Goal: Communication & Community: Share content

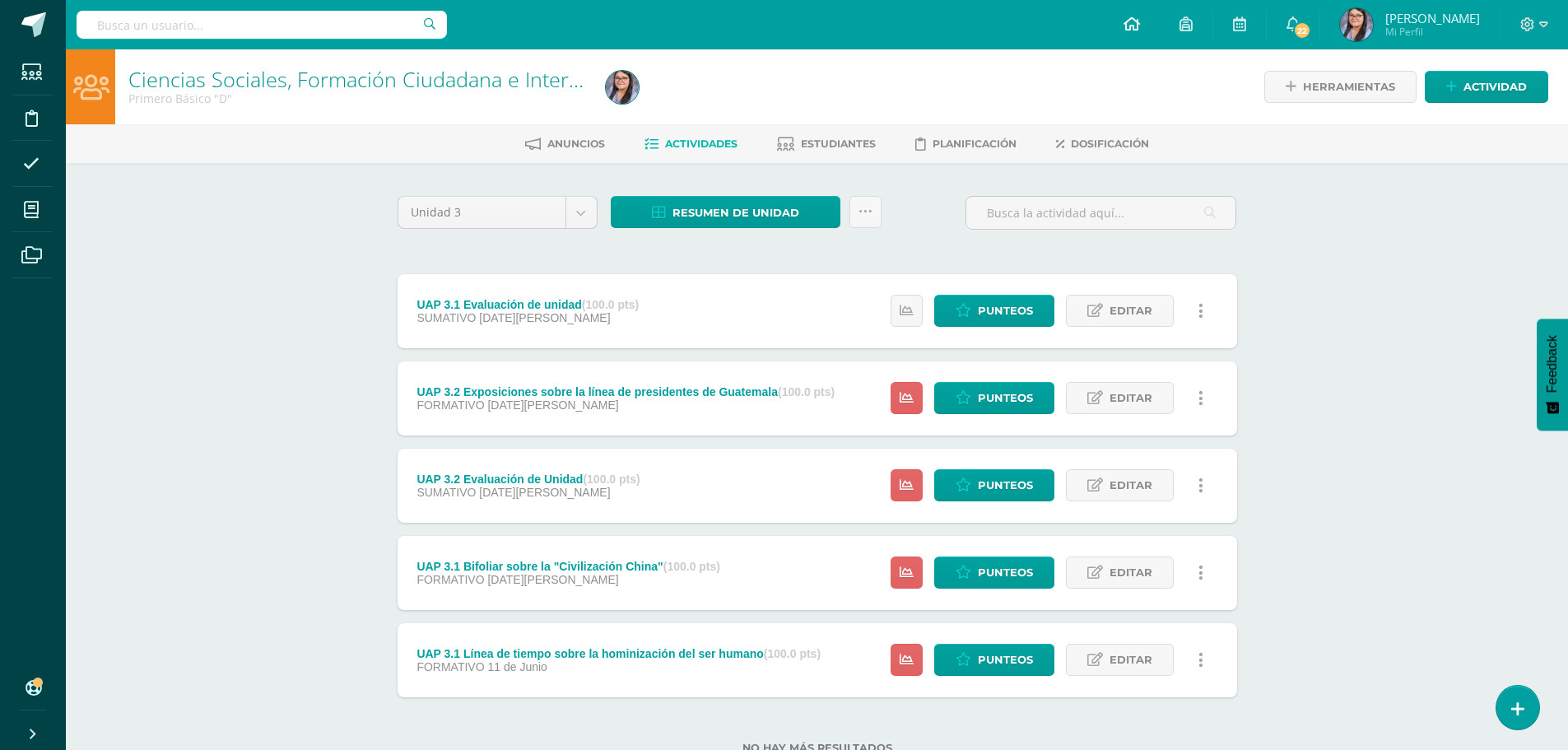
click at [1159, 25] on link at bounding box center [1132, 24] width 56 height 49
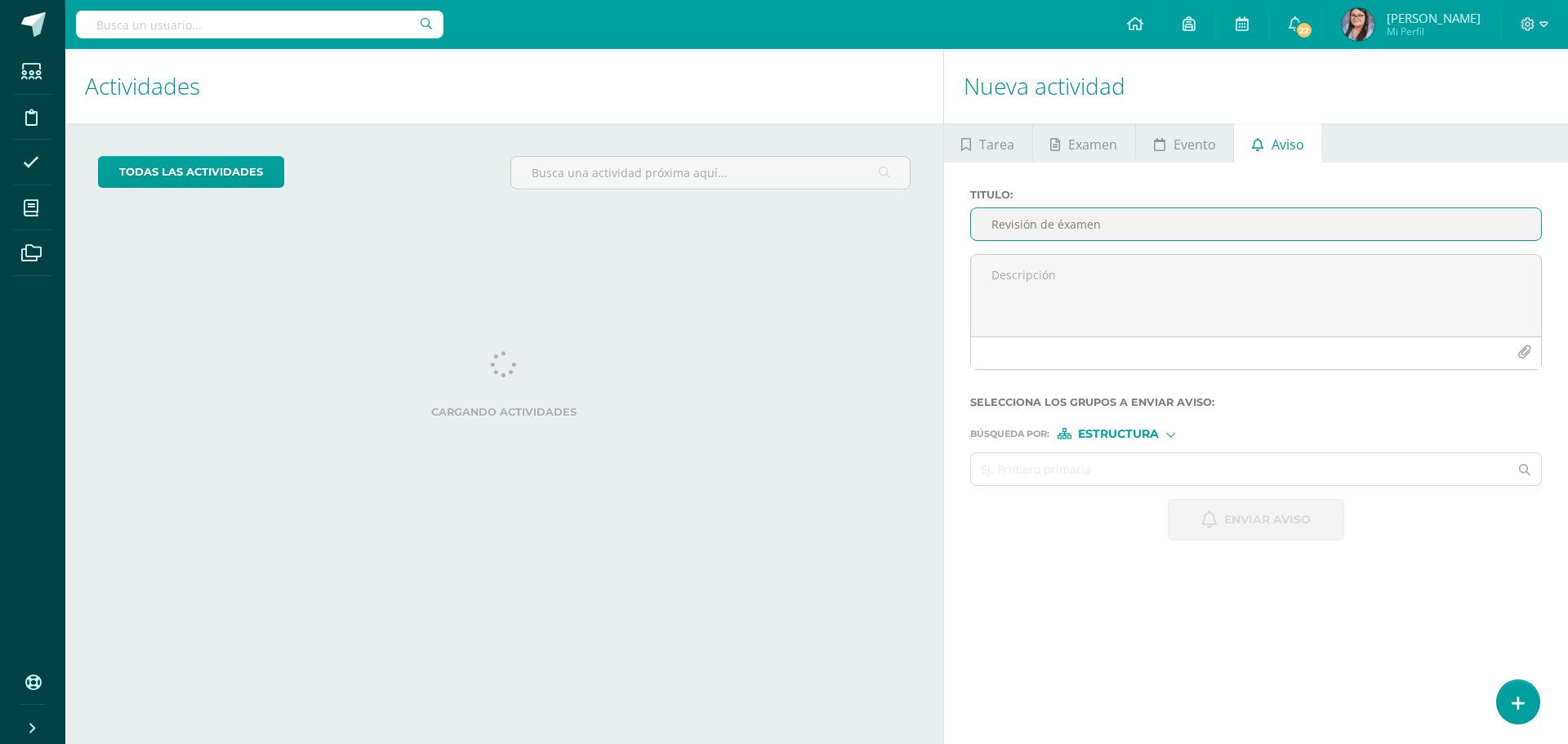
drag, startPoint x: 1096, startPoint y: 229, endPoint x: 1060, endPoint y: 222, distance: 36.7
click at [1060, 222] on input "Revisión de éxamen" at bounding box center [1255, 223] width 569 height 31
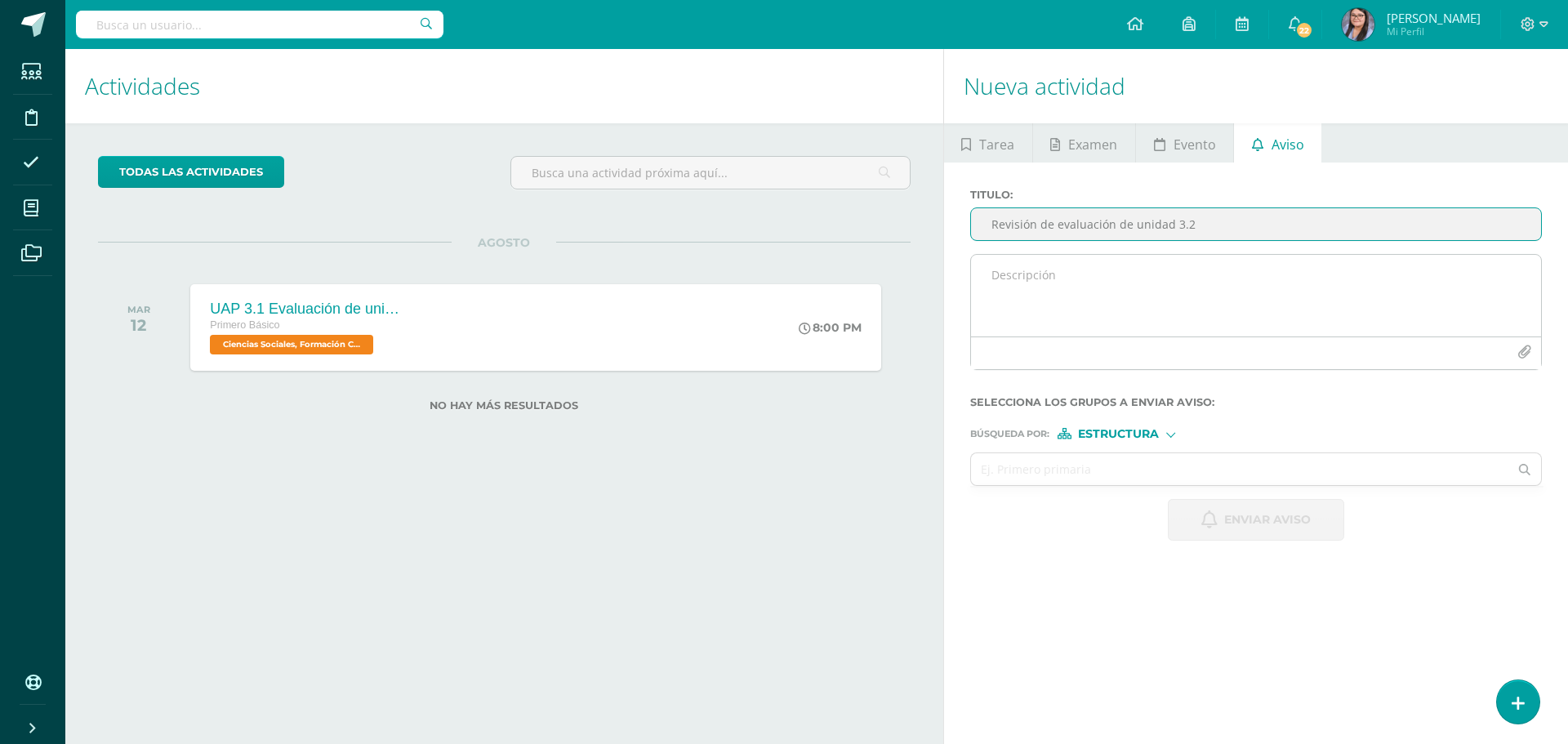
type input "Revisión de evaluación de unidad 3.2"
click at [1146, 275] on textarea at bounding box center [1255, 296] width 569 height 82
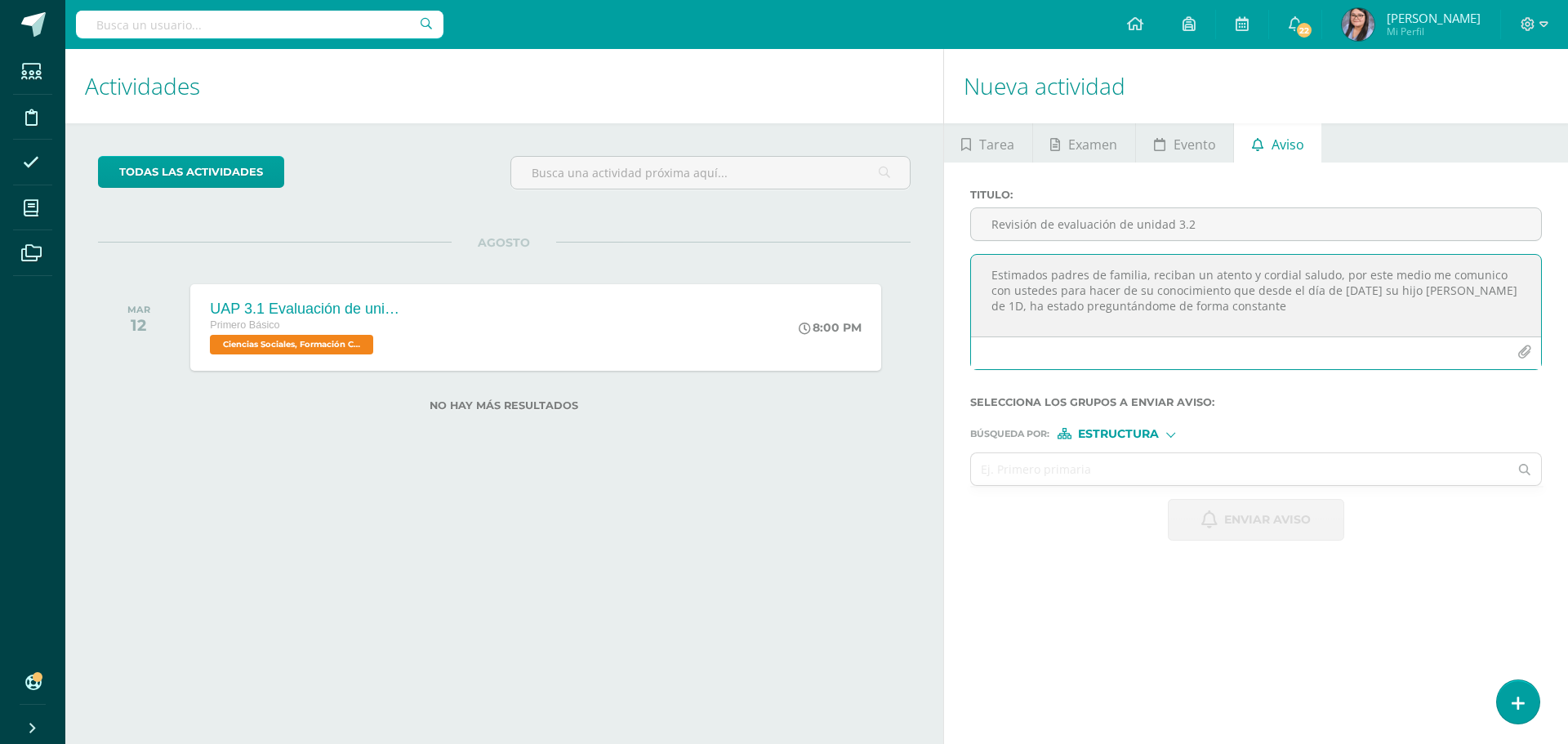
click at [1256, 304] on textarea "Estimados padres de familia, reciban un atento y cordial saludo, por este medio…" at bounding box center [1255, 296] width 569 height 82
click at [1473, 322] on textarea "Estimados padres de familia, reciban un atento y cordial saludo, por este medio…" at bounding box center [1255, 296] width 569 height 82
click at [1360, 317] on textarea "Estimados padres de familia, reciban un atento y cordial saludo, por este medio…" at bounding box center [1255, 296] width 569 height 82
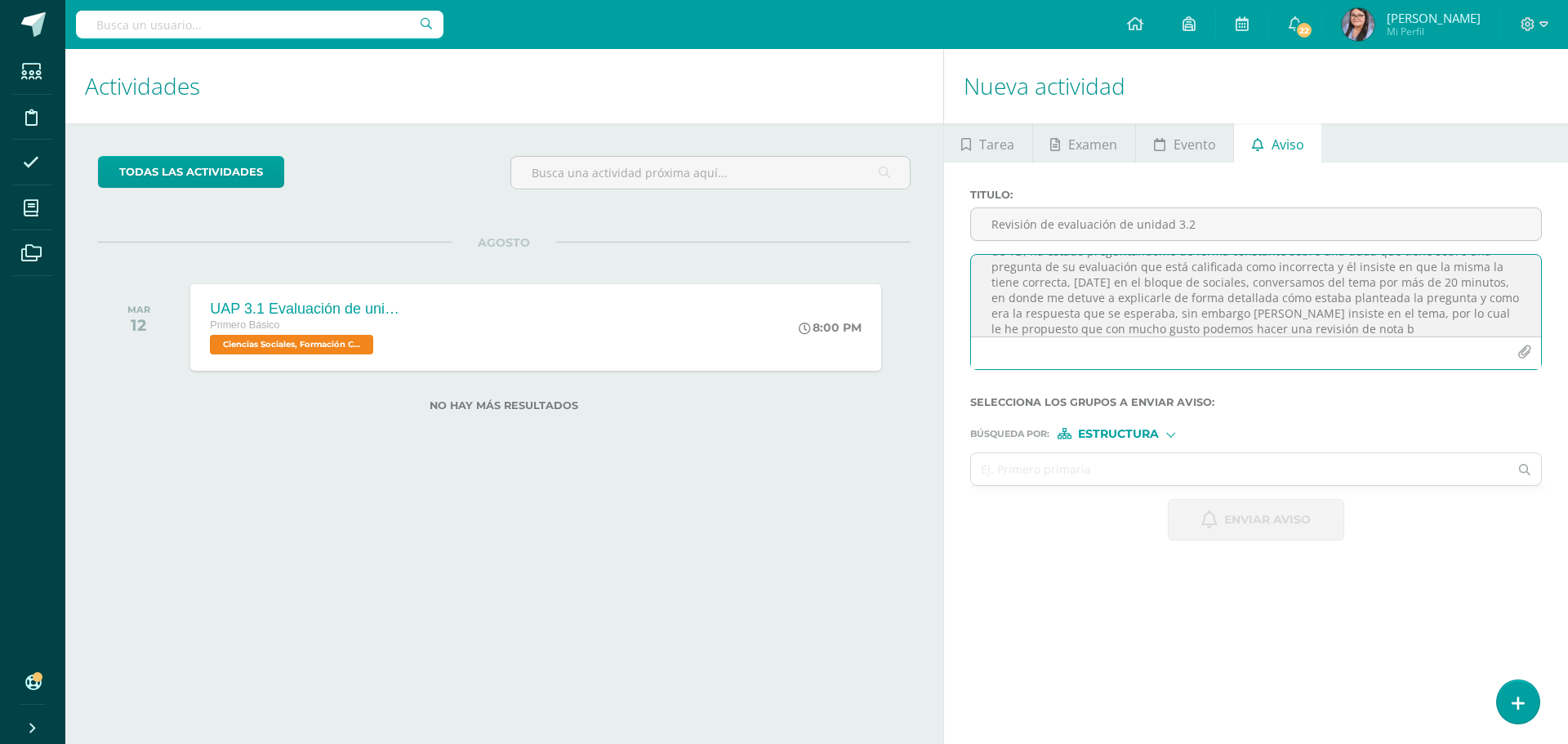
click at [1393, 329] on textarea "Estimados padres de familia, reciban un atento y cordial saludo, por este medio…" at bounding box center [1255, 296] width 569 height 82
drag, startPoint x: 1280, startPoint y: 321, endPoint x: 1149, endPoint y: 327, distance: 131.1
click at [1149, 327] on textarea "Estimados padres de familia, reciban un atento y cordial saludo, por este medio…" at bounding box center [1255, 296] width 569 height 82
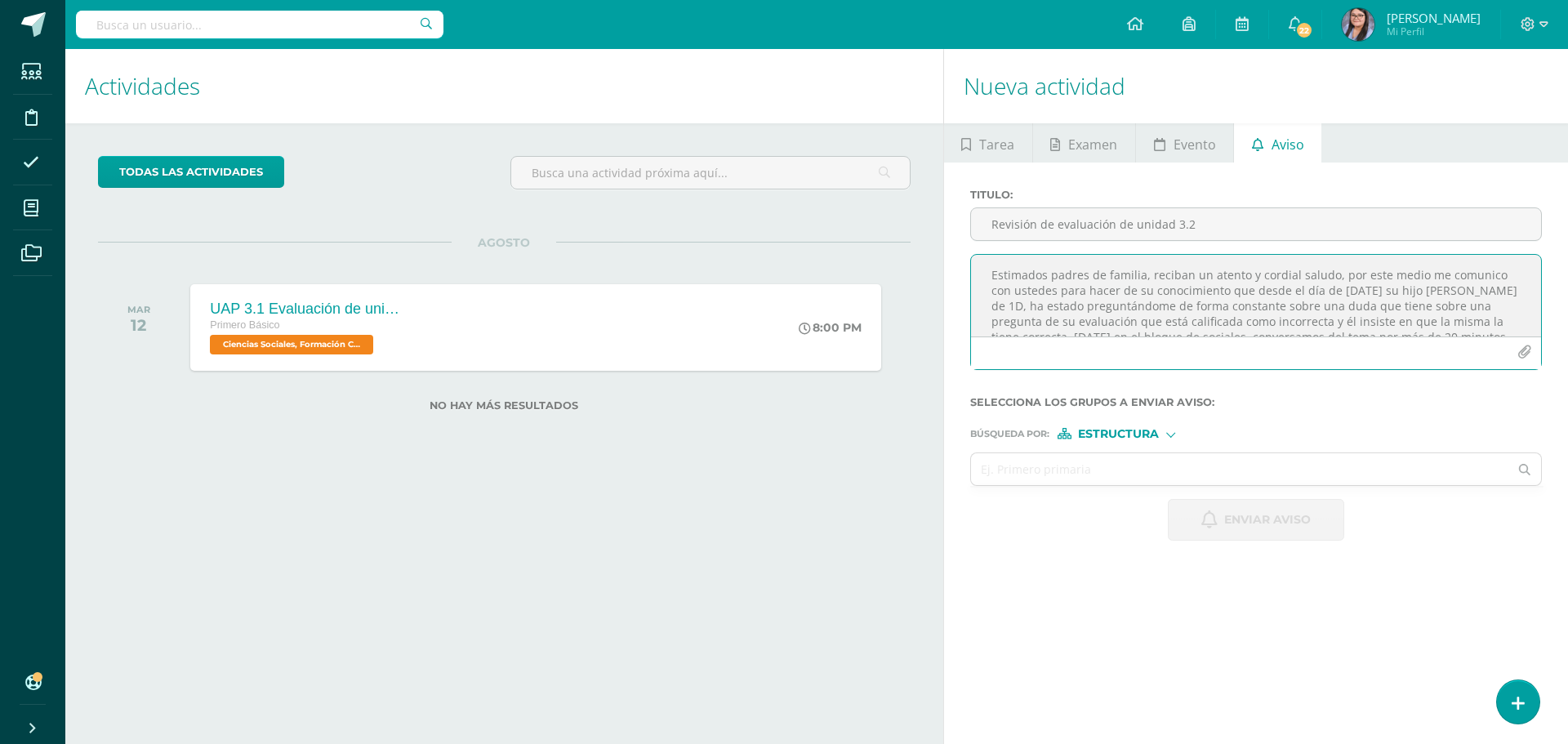
click at [1359, 332] on textarea "Estimados padres de familia, reciban un atento y cordial saludo, por este medio…" at bounding box center [1255, 296] width 569 height 82
click at [1483, 321] on textarea "Estimados padres de familia, reciban un atento y cordial saludo, por este medio…" at bounding box center [1255, 296] width 569 height 82
click at [1426, 258] on textarea "Estimados padres de familia, reciban un atento y cordial saludo, por este medio…" at bounding box center [1255, 296] width 569 height 82
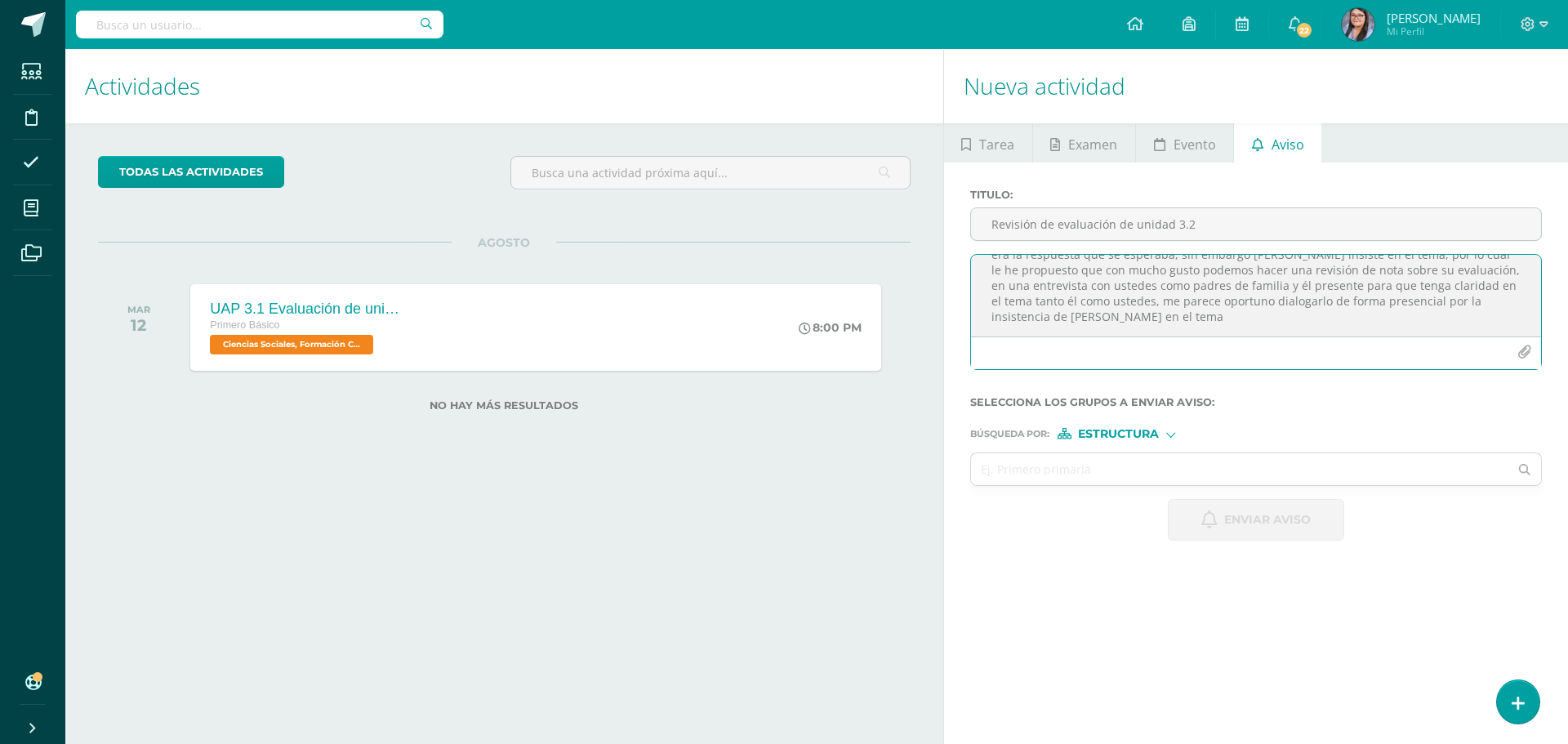
click at [1216, 320] on textarea "Estimados padres de familia, reciban un atento y cordial saludo, por este medio…" at bounding box center [1255, 296] width 569 height 82
click at [1228, 326] on textarea "Estimados padres de familia, reciban un atento y cordial saludo, por este medio…" at bounding box center [1255, 296] width 569 height 82
click at [1432, 333] on textarea at bounding box center [1255, 296] width 569 height 82
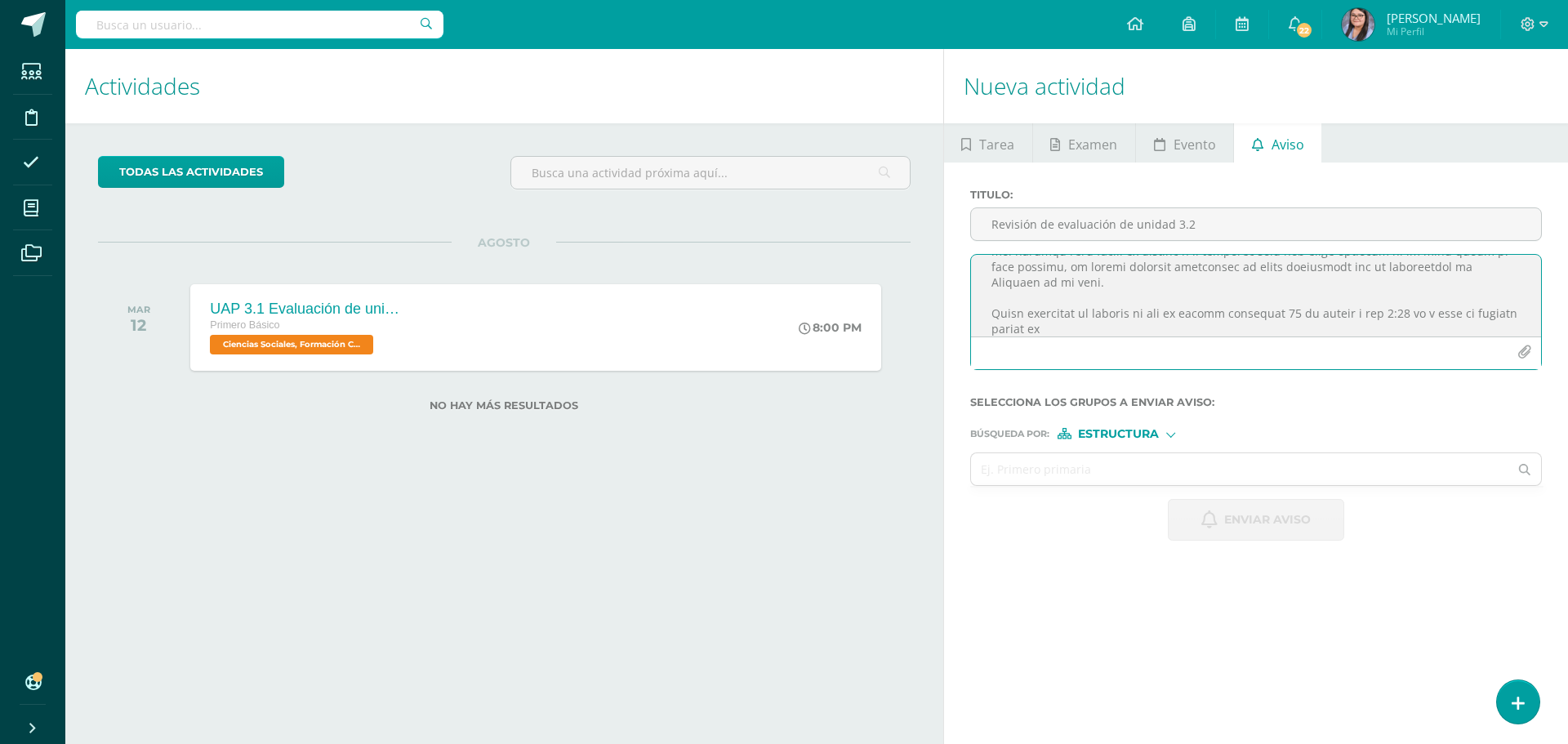
click at [1115, 323] on textarea at bounding box center [1255, 296] width 569 height 82
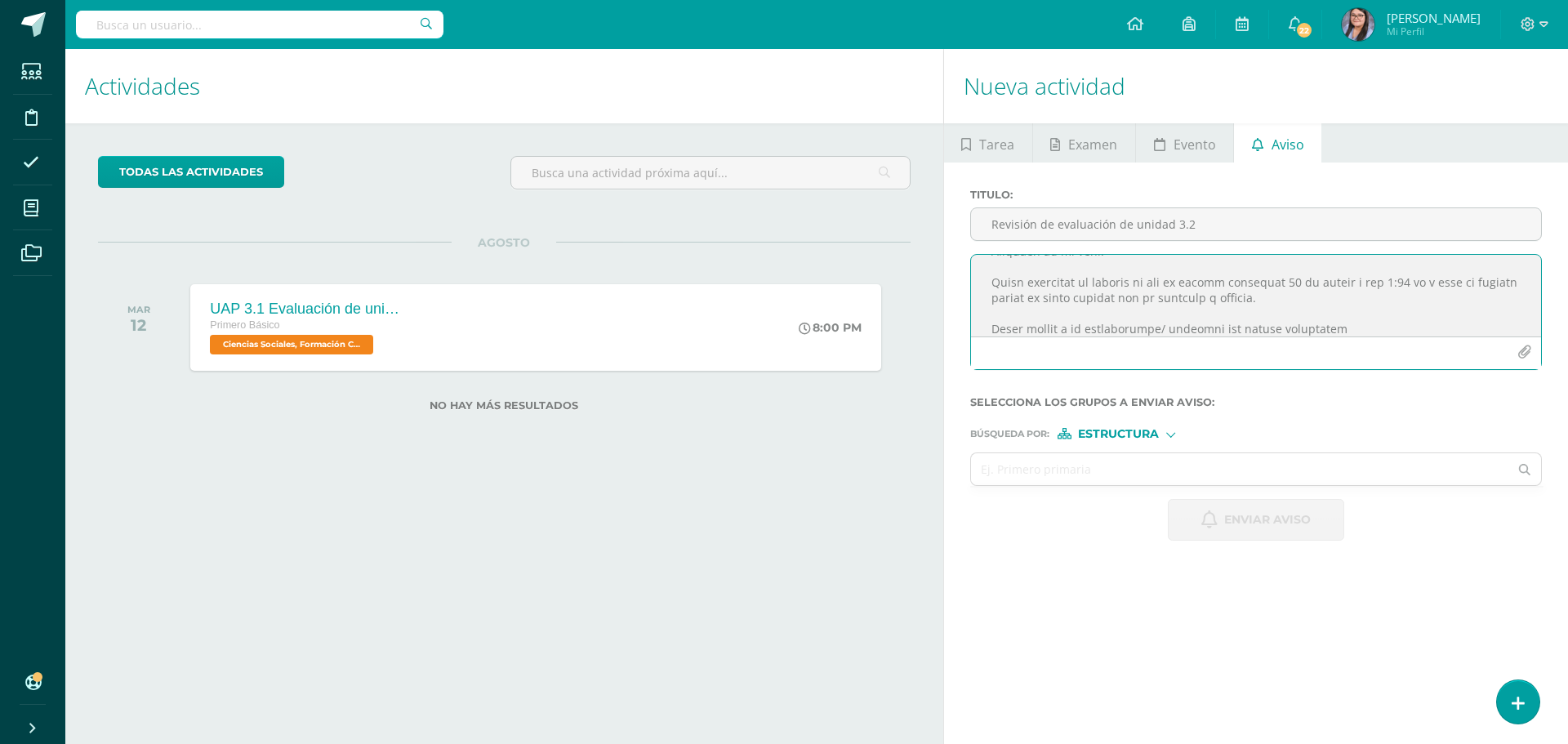
scroll to position [195, 0]
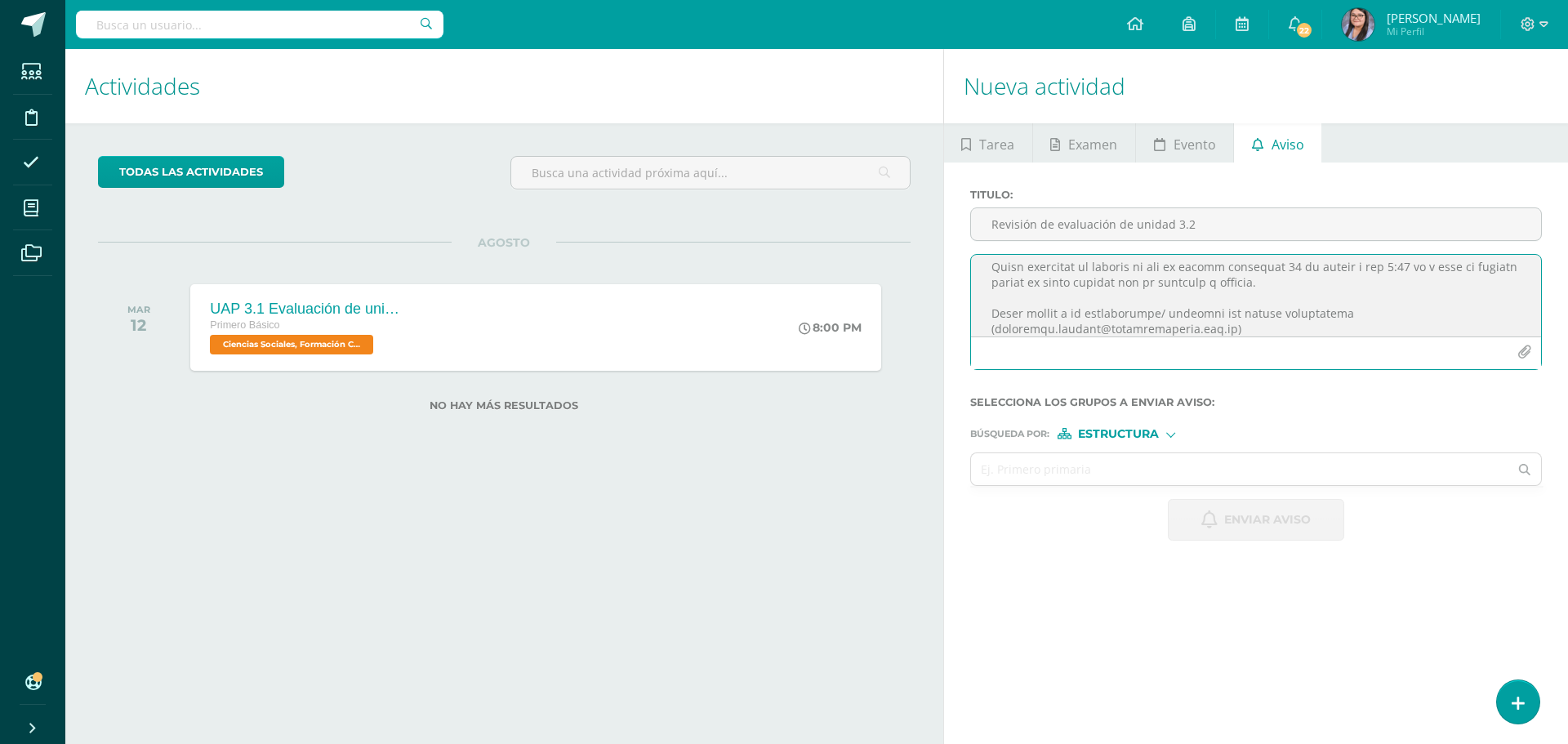
click at [1254, 328] on textarea at bounding box center [1255, 296] width 569 height 82
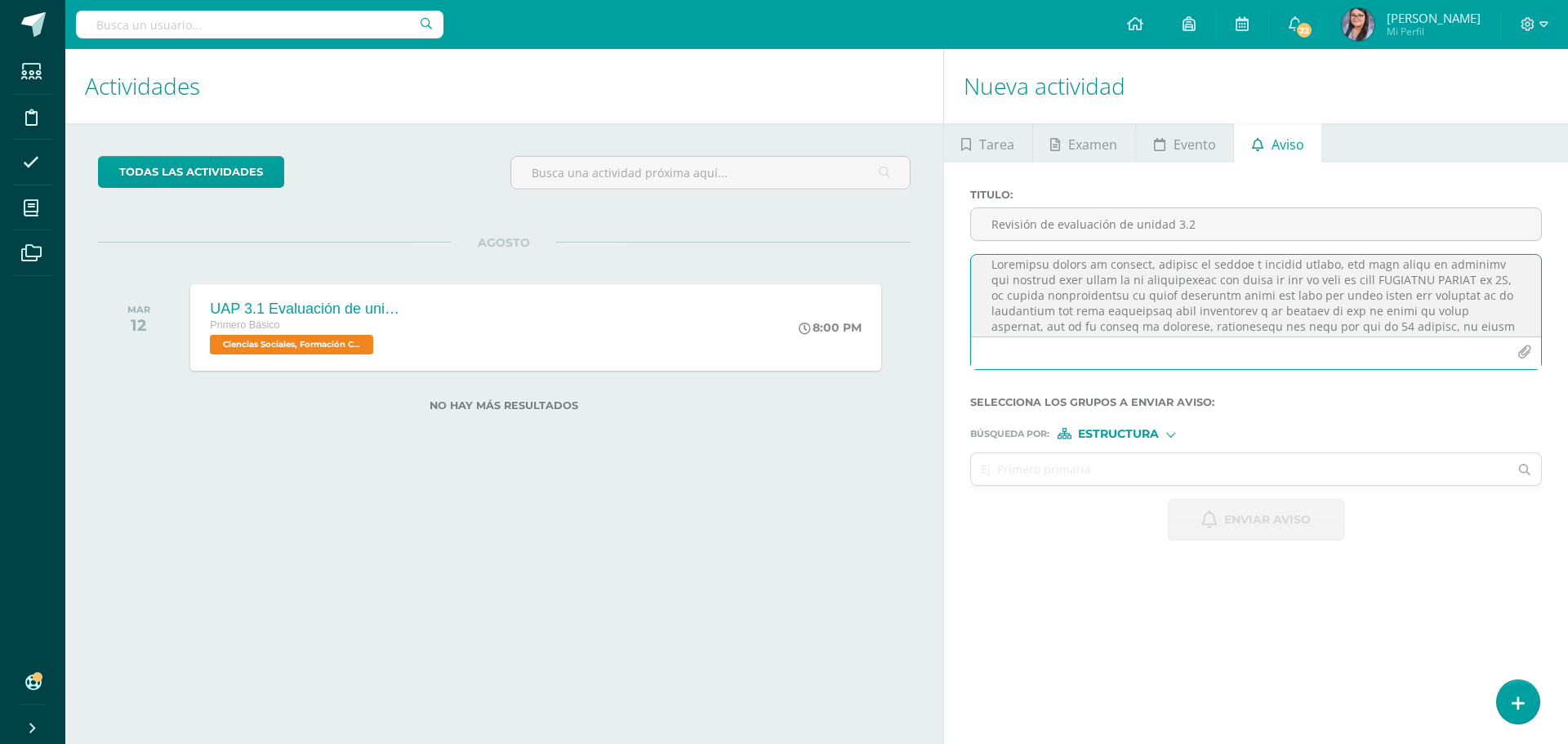
scroll to position [0, 0]
type textarea "Loremipsu dolors am consect, adipisc el seddoe t incidid utlabo, etd magn aliqu…"
click at [1139, 430] on span "Estructura" at bounding box center [1118, 433] width 81 height 9
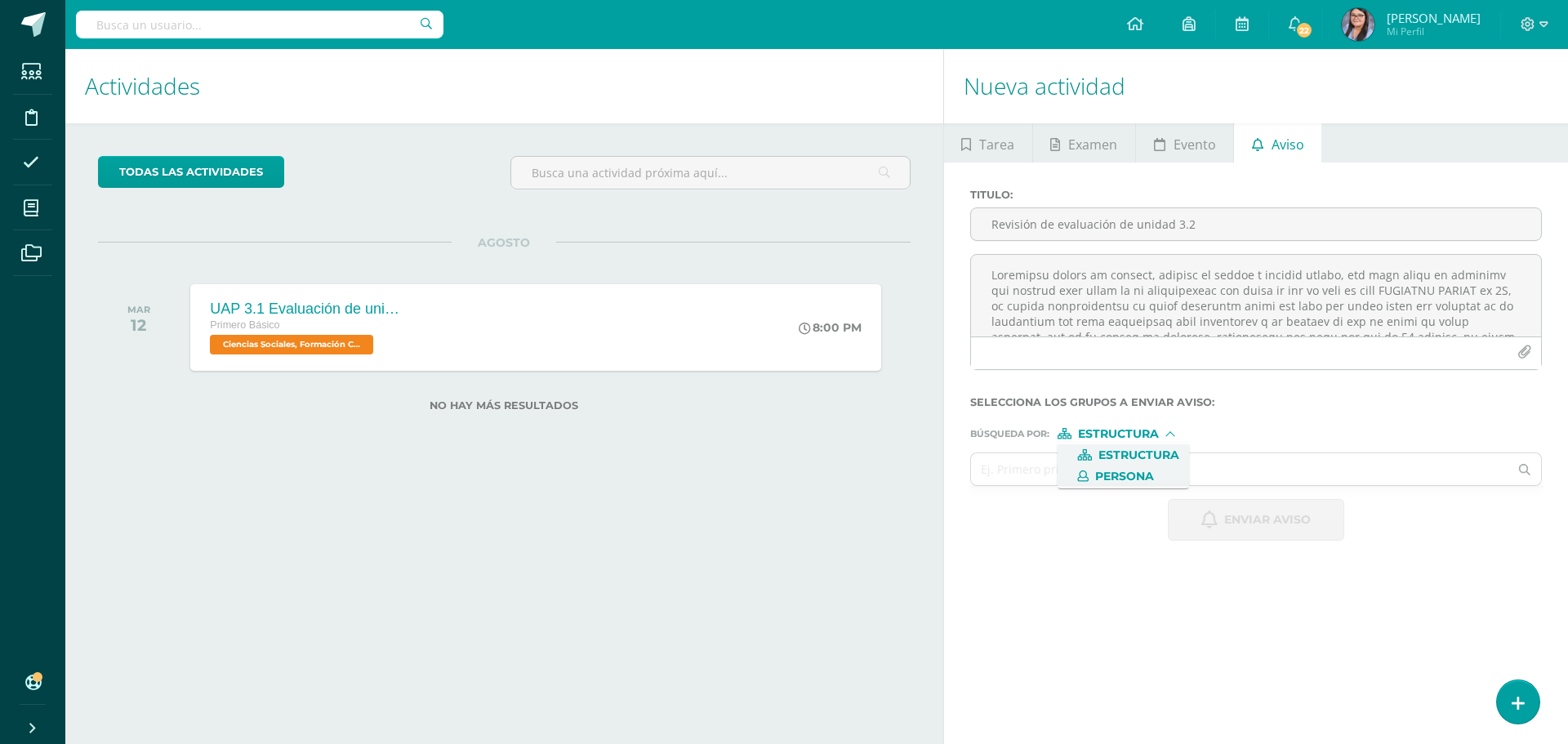
click at [1147, 472] on span "Persona" at bounding box center [1124, 476] width 59 height 9
click at [1147, 469] on input "text" at bounding box center [1240, 468] width 538 height 31
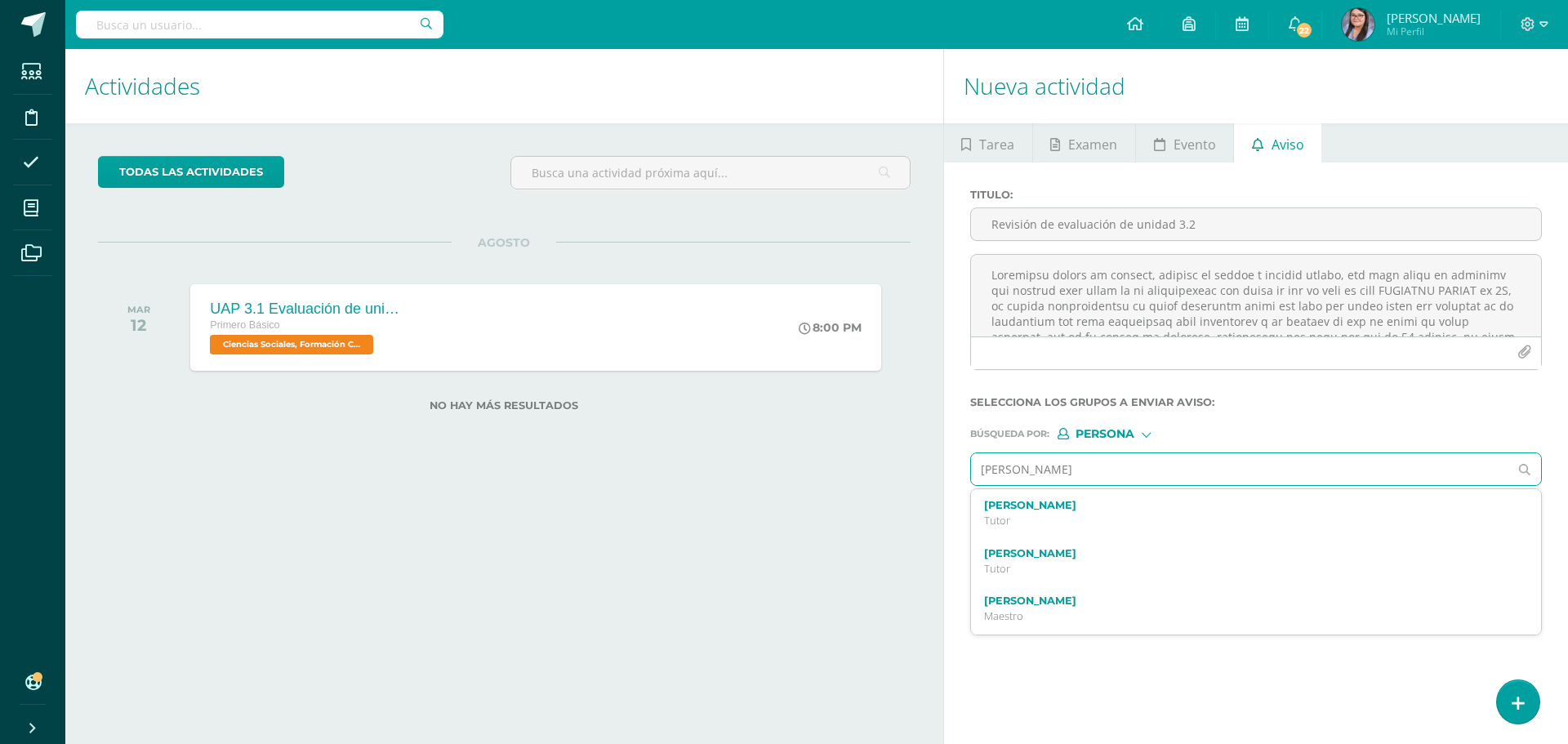
type input "[PERSON_NAME]"
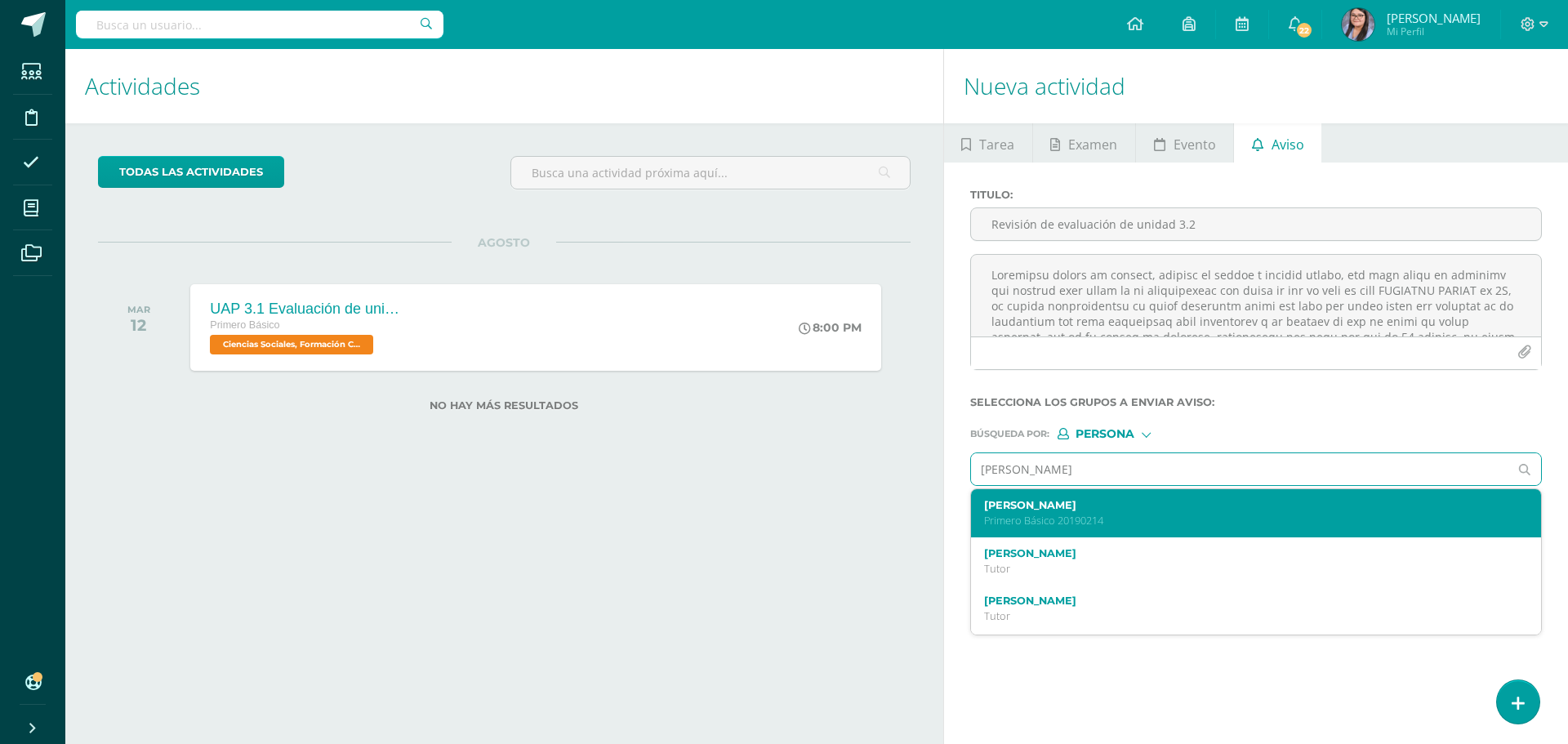
click at [1146, 509] on label "[PERSON_NAME]" at bounding box center [1243, 505] width 520 height 12
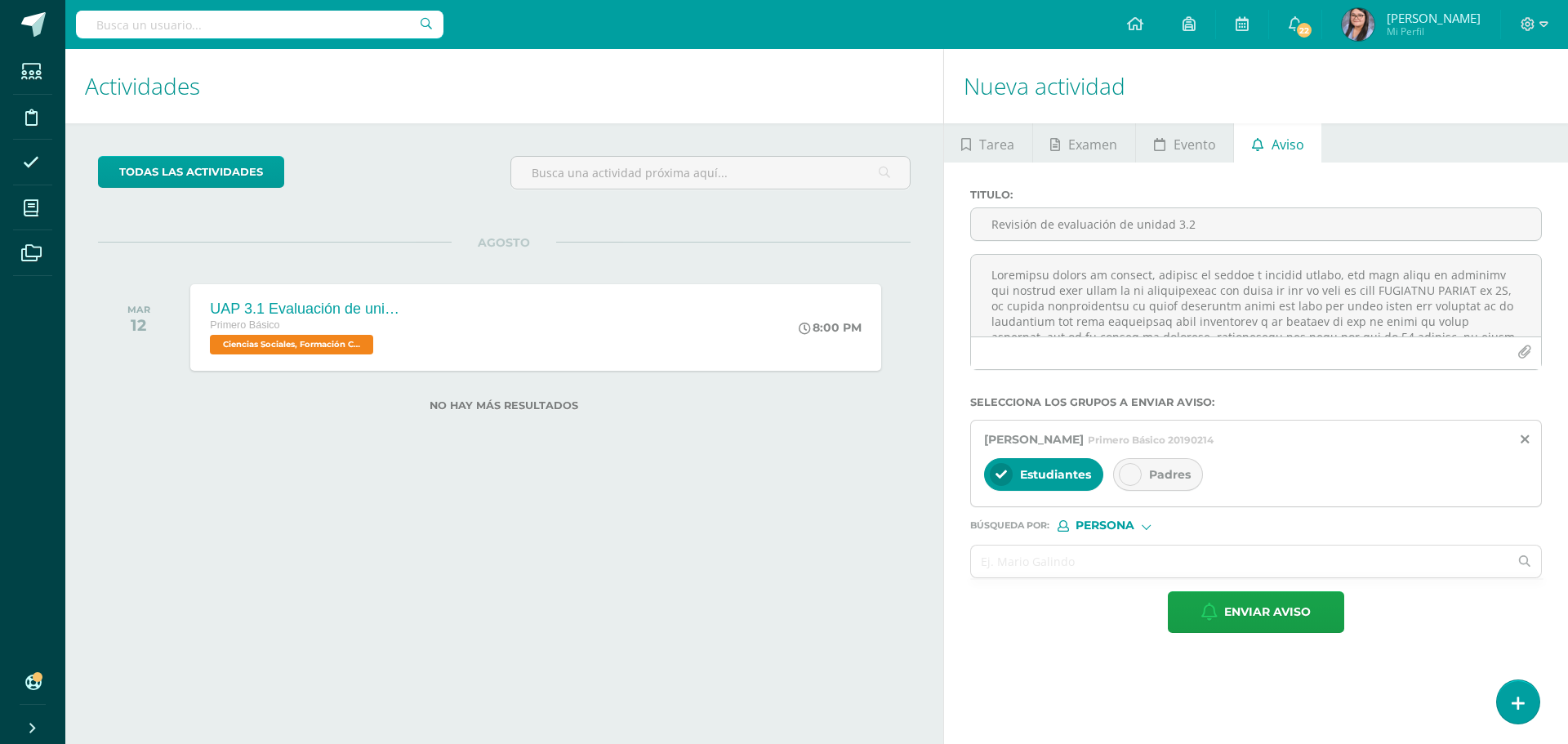
click at [1165, 477] on span "Padres" at bounding box center [1169, 474] width 42 height 14
click at [1134, 558] on input "text" at bounding box center [1240, 561] width 538 height 31
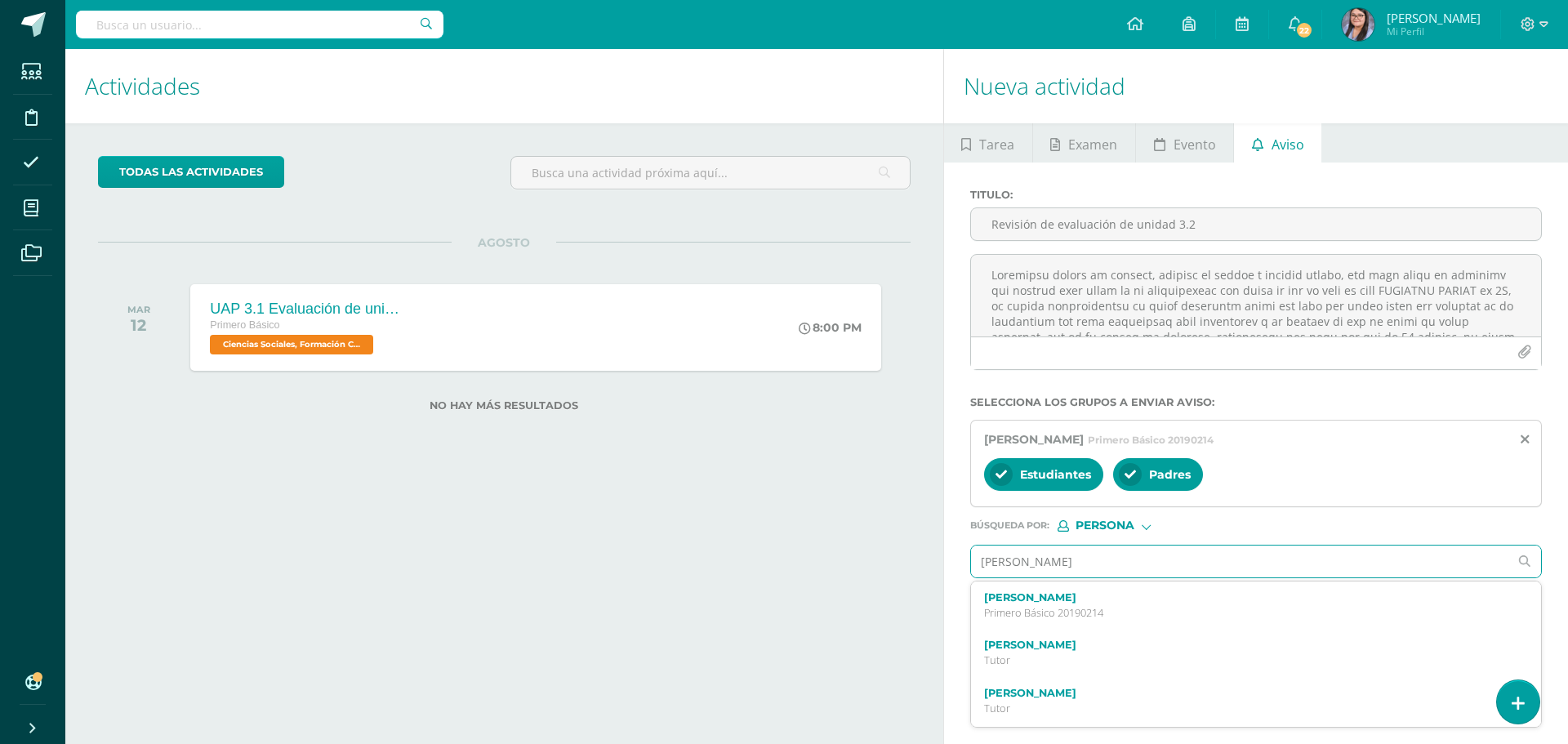
type input "[PERSON_NAME]"
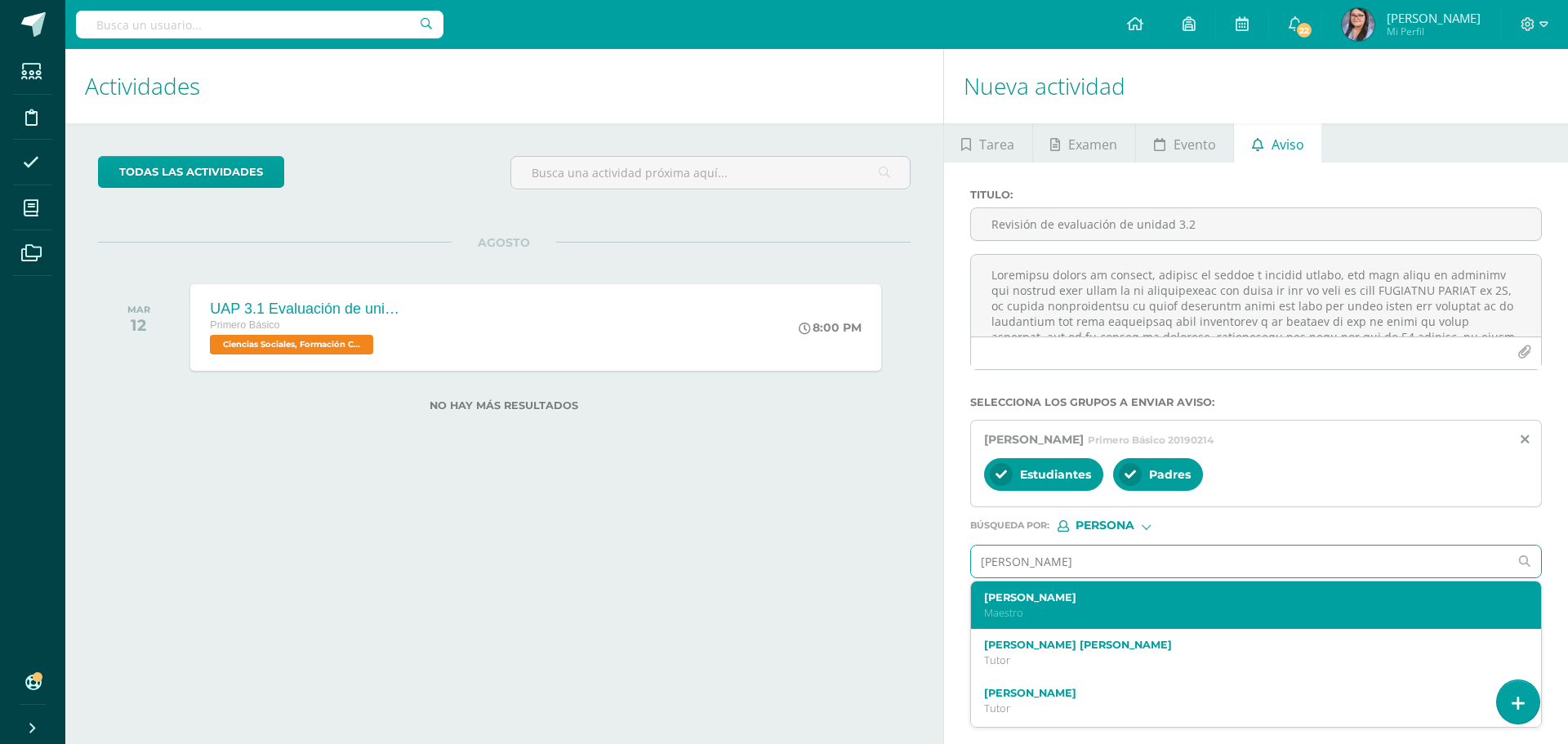
click at [1114, 597] on label "[PERSON_NAME]" at bounding box center [1243, 597] width 520 height 12
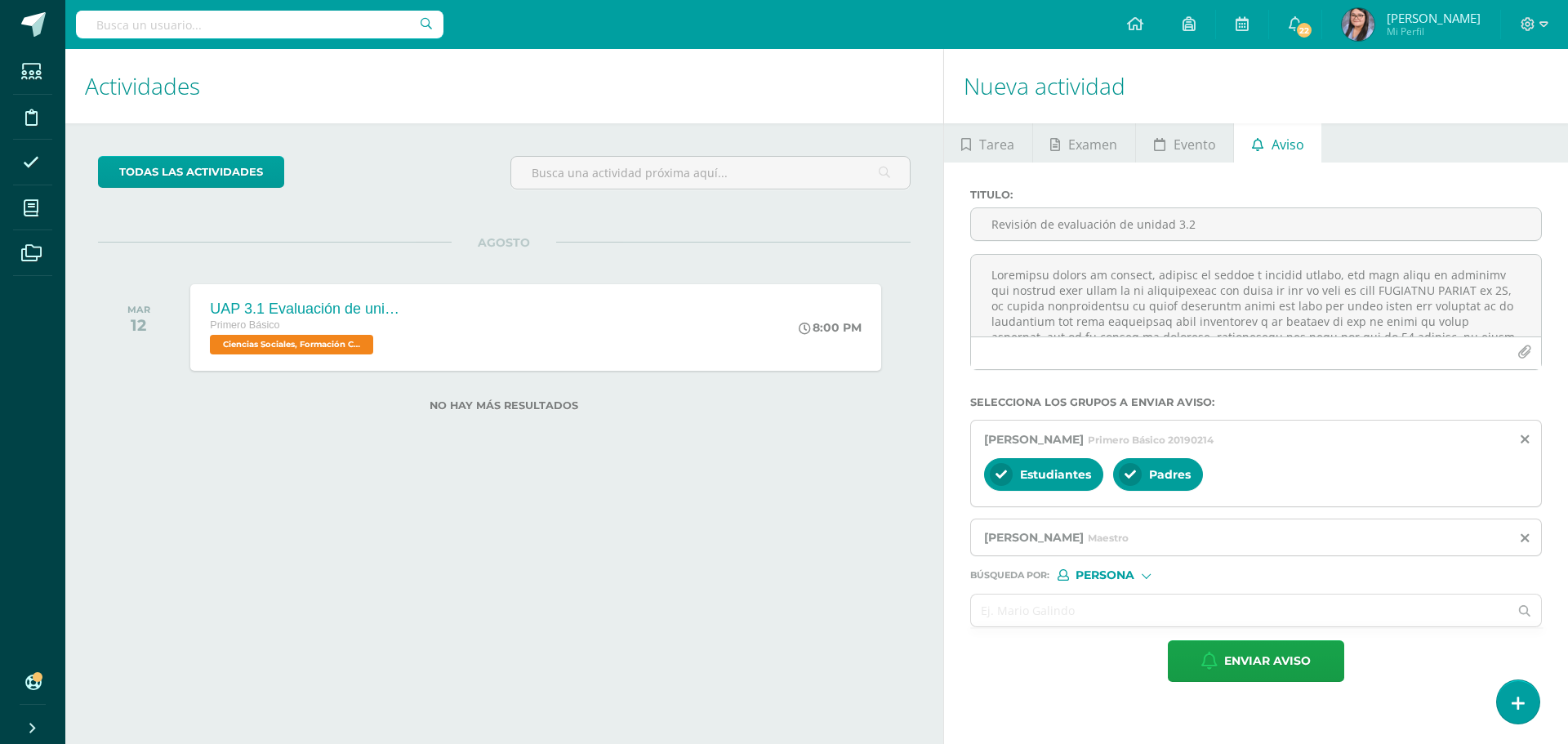
click at [1114, 597] on input "text" at bounding box center [1240, 610] width 538 height 31
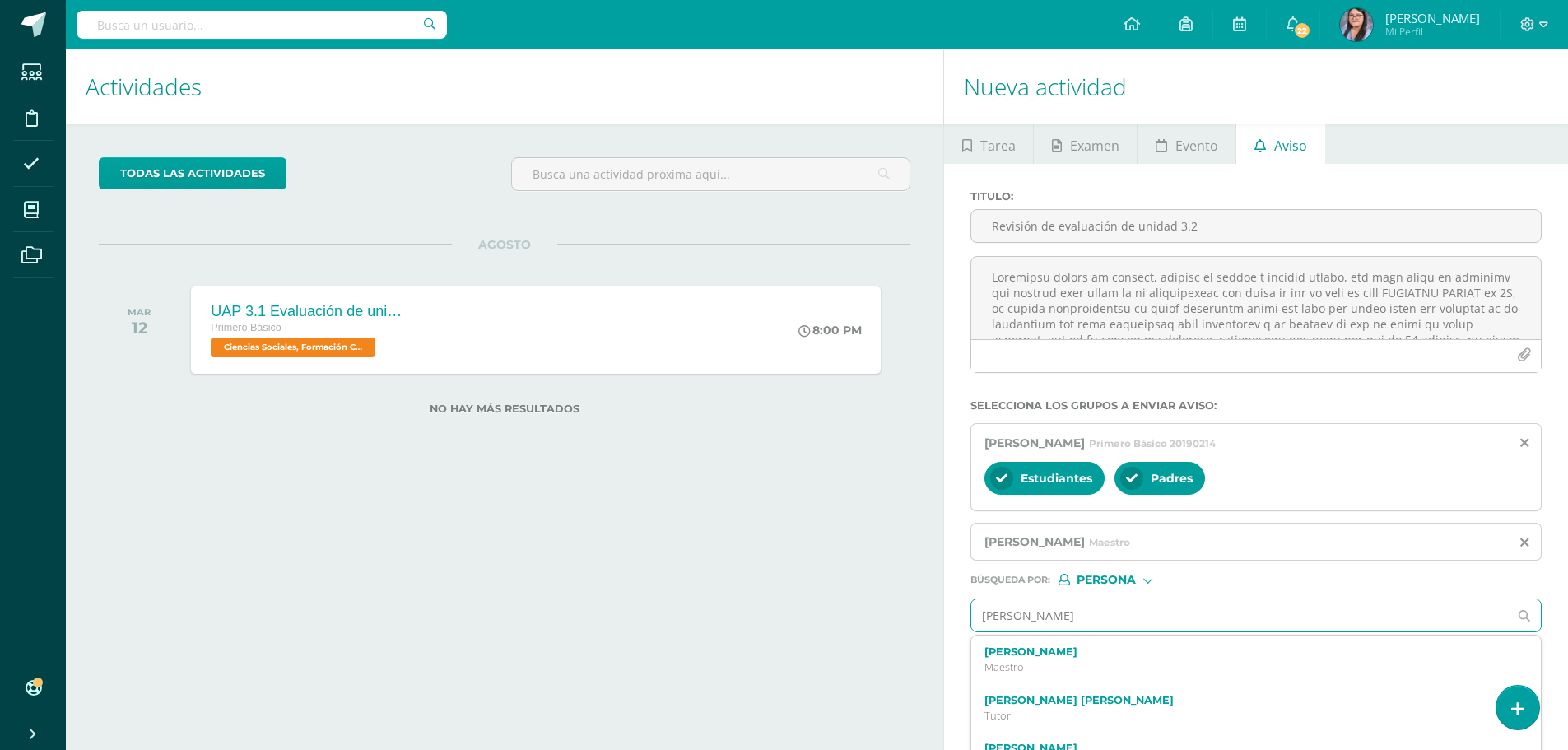
type input "[PERSON_NAME]"
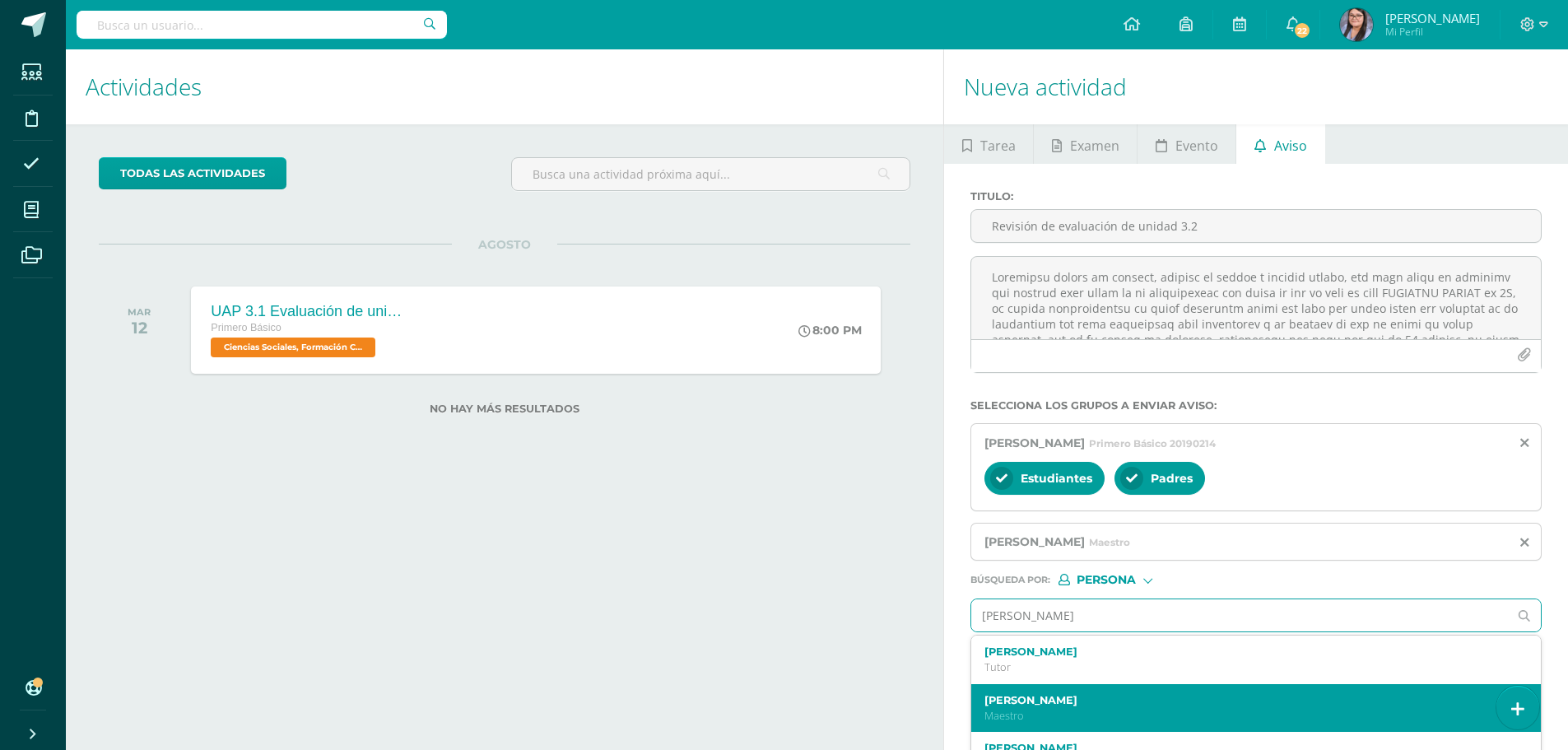
click at [1109, 694] on label "[PERSON_NAME]" at bounding box center [1244, 700] width 519 height 12
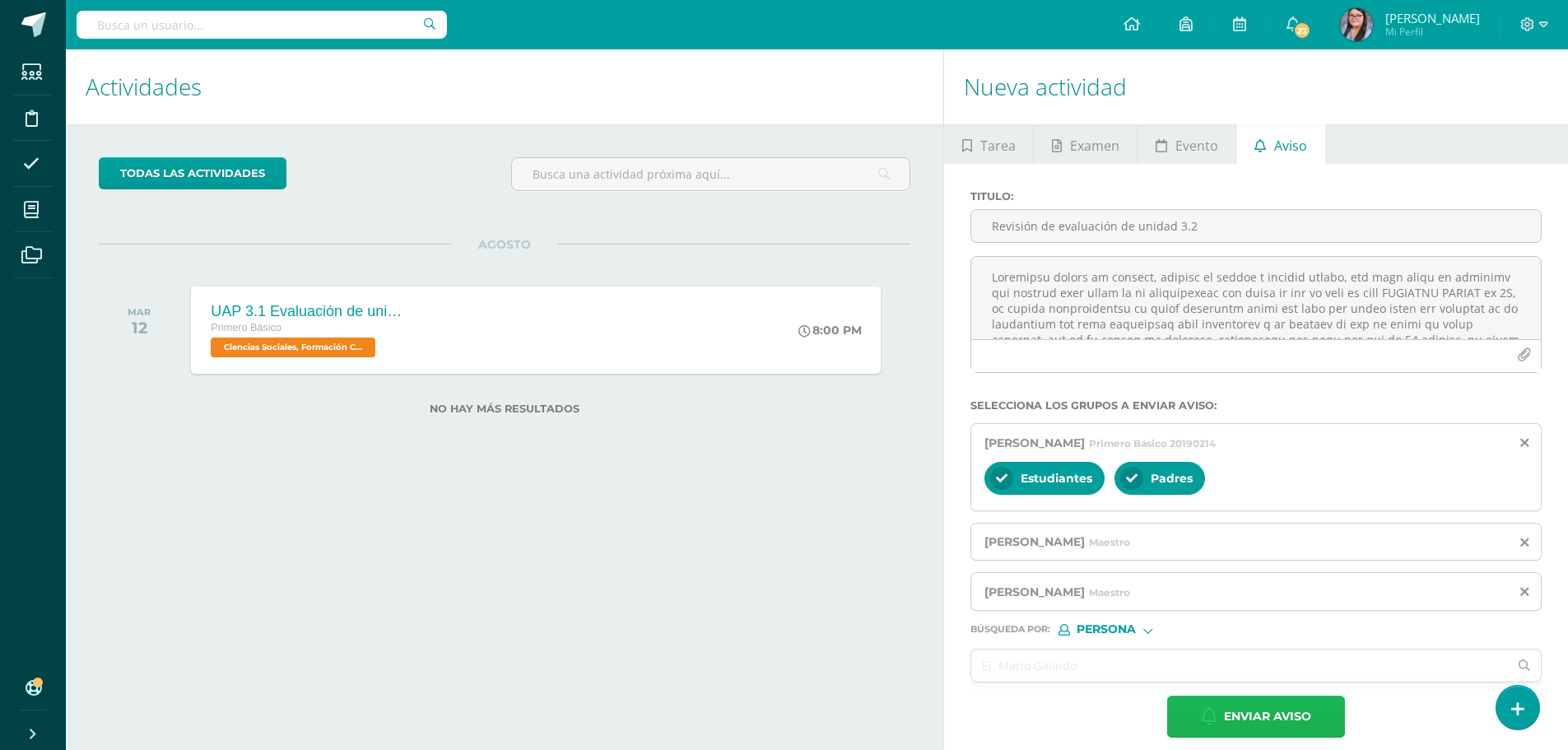
click at [1255, 717] on span "Enviar aviso" at bounding box center [1267, 716] width 87 height 40
